Goal: Task Accomplishment & Management: Manage account settings

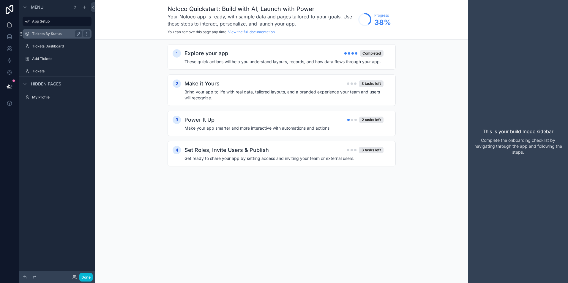
click at [58, 34] on label "Tickets By Status" at bounding box center [55, 33] width 47 height 5
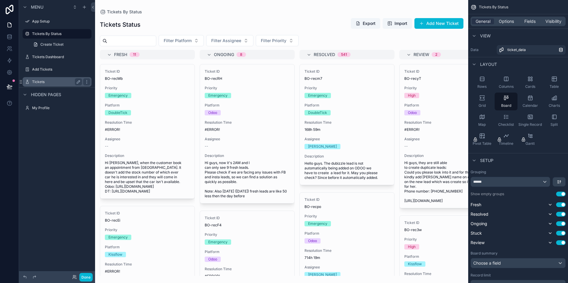
click at [44, 81] on label "Tickets" at bounding box center [55, 82] width 47 height 5
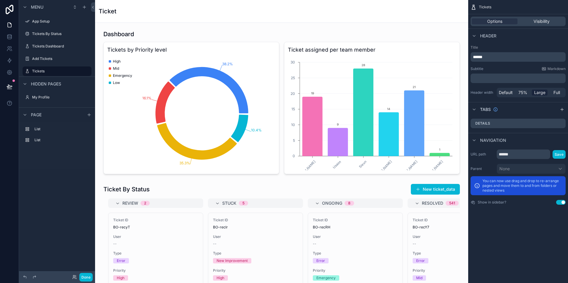
click at [492, 55] on p "******" at bounding box center [518, 57] width 91 height 6
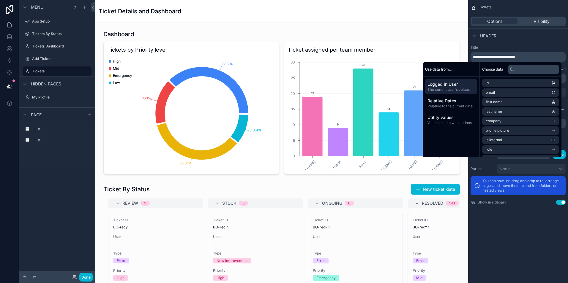
click at [520, 228] on div "**********" at bounding box center [518, 141] width 100 height 283
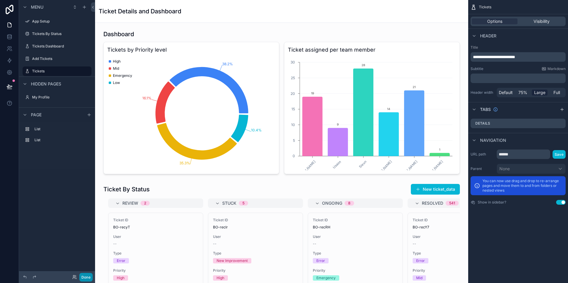
click at [86, 275] on button "Done" at bounding box center [85, 277] width 13 height 9
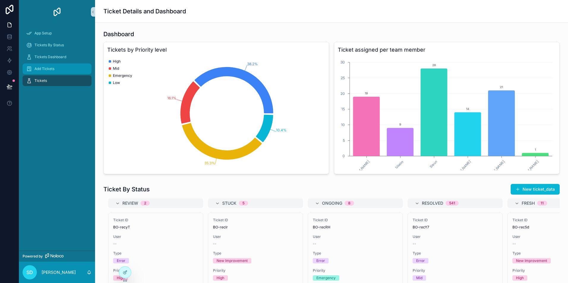
click at [60, 68] on div "Add Tickets" at bounding box center [57, 68] width 62 height 9
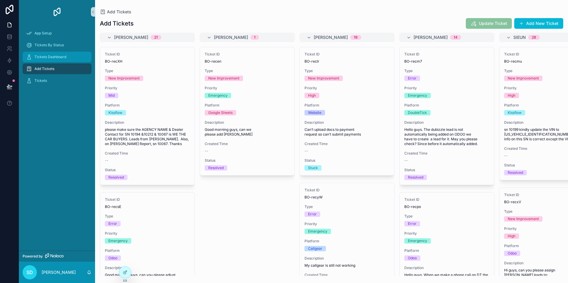
click at [62, 57] on span "Tickets Dashboard" at bounding box center [50, 57] width 32 height 5
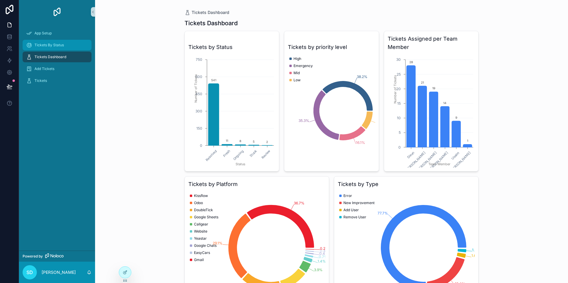
click at [66, 44] on div "Tickets By Status" at bounding box center [57, 44] width 62 height 9
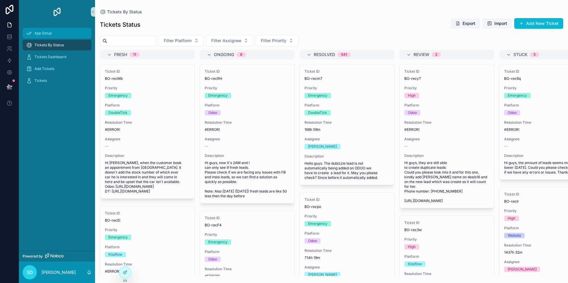
click at [38, 31] on div "App Setup" at bounding box center [57, 32] width 62 height 9
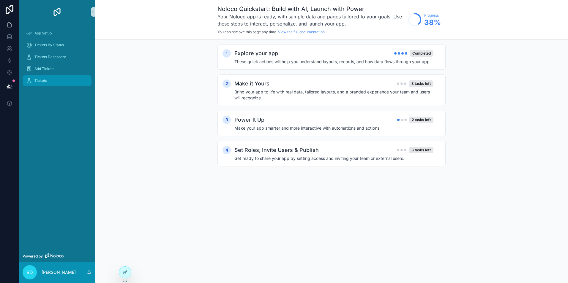
click at [64, 78] on div "Tickets" at bounding box center [57, 80] width 62 height 9
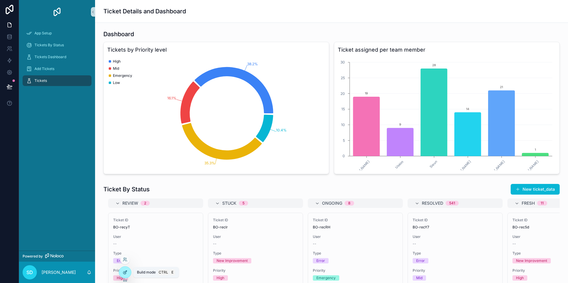
click at [123, 271] on icon at bounding box center [125, 272] width 5 height 5
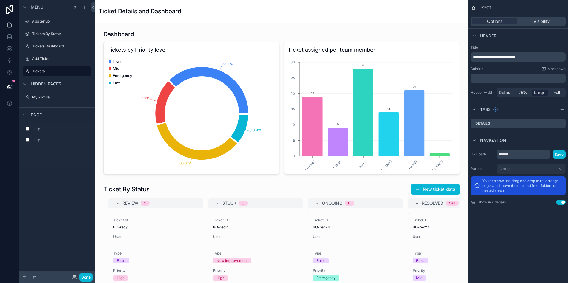
click at [534, 56] on p "**********" at bounding box center [518, 57] width 91 height 6
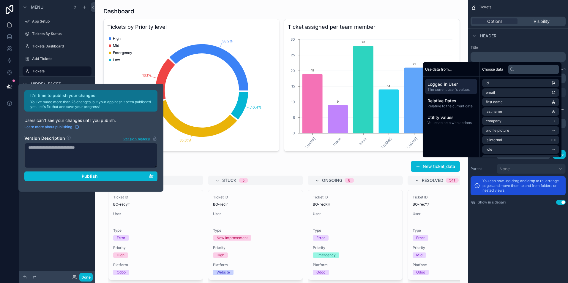
click at [488, 43] on div "Title ﻿ Subtitle Markdown ﻿ Header width Default 75% Large Full" at bounding box center [518, 71] width 100 height 57
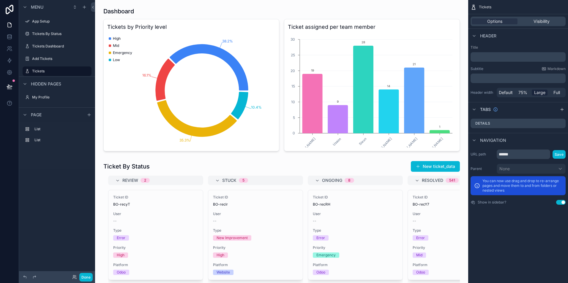
click at [487, 56] on p "﻿" at bounding box center [518, 57] width 91 height 6
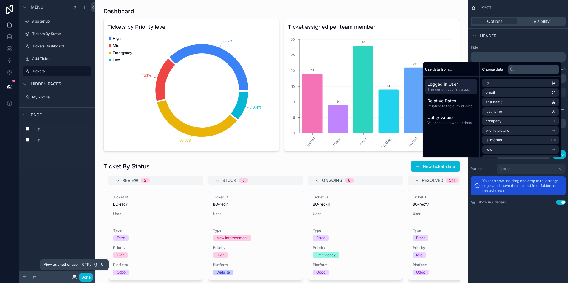
click at [74, 278] on icon at bounding box center [74, 278] width 2 height 1
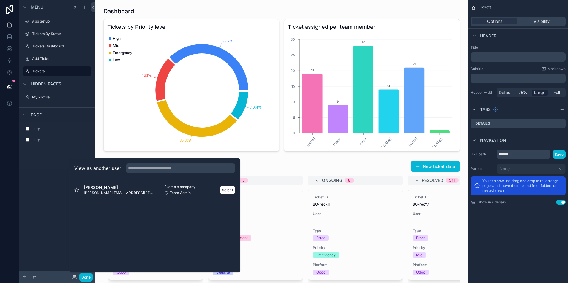
click at [117, 184] on div "[PERSON_NAME] Dhawal [EMAIL_ADDRESS][PERSON_NAME][DOMAIN_NAME] Example company …" at bounding box center [154, 190] width 161 height 14
click at [227, 190] on button "Select" at bounding box center [227, 190] width 15 height 9
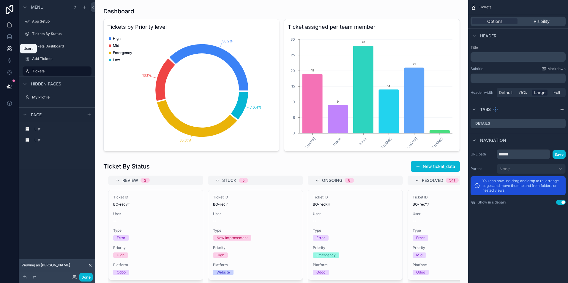
click at [12, 47] on icon at bounding box center [10, 49] width 6 height 6
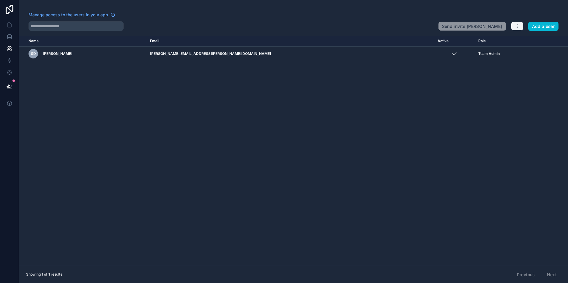
click at [519, 26] on icon "button" at bounding box center [516, 26] width 5 height 5
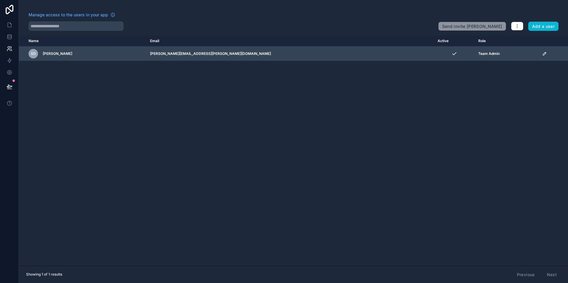
click at [132, 60] on td "SD Samit Dhawal" at bounding box center [82, 54] width 127 height 15
click at [542, 53] on icon "scrollable content" at bounding box center [544, 53] width 5 height 5
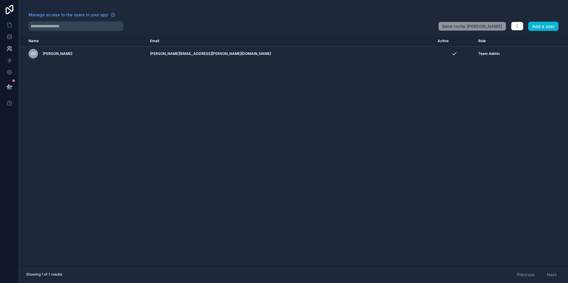
click at [357, 122] on div "Name Email Active Role userTable.email SD Samit Dhawal samit.dhawal@albacars.ae…" at bounding box center [293, 151] width 549 height 230
click at [9, 9] on icon at bounding box center [10, 9] width 8 height 9
